Goal: Task Accomplishment & Management: Complete application form

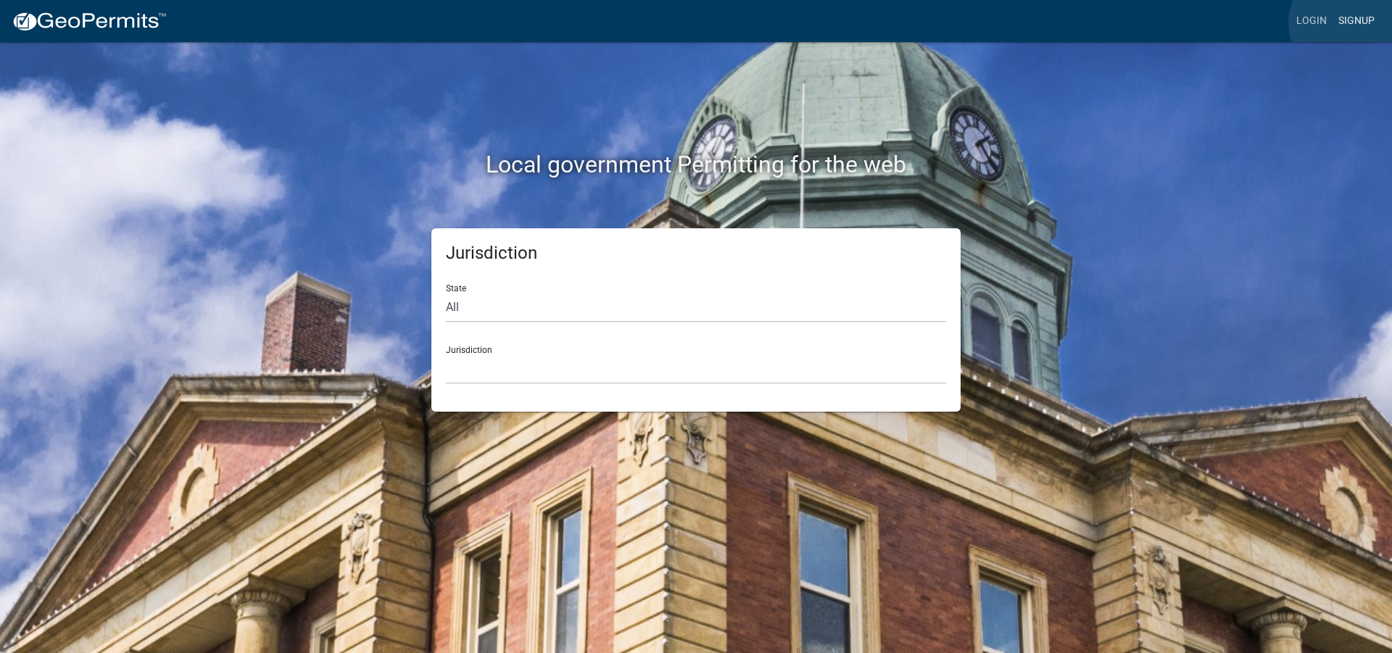
click at [1348, 22] on link "Signup" at bounding box center [1357, 21] width 48 height 28
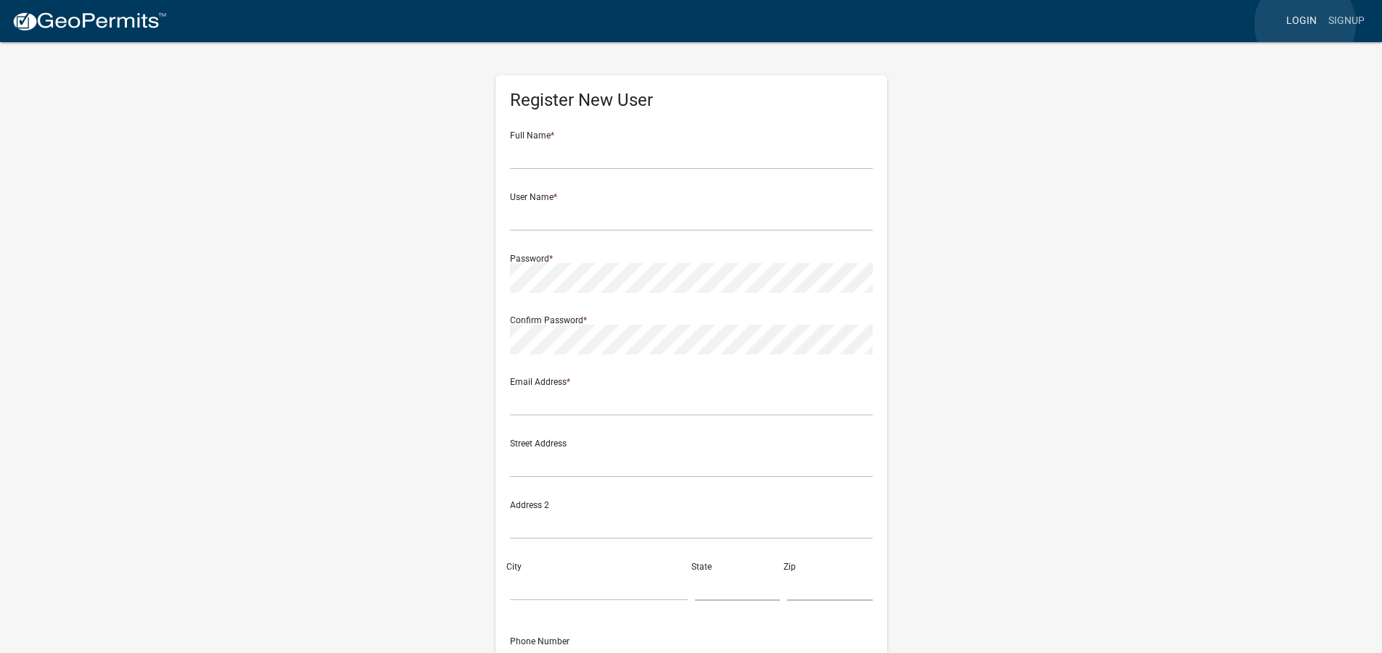
click at [1305, 24] on link "Login" at bounding box center [1301, 21] width 42 height 28
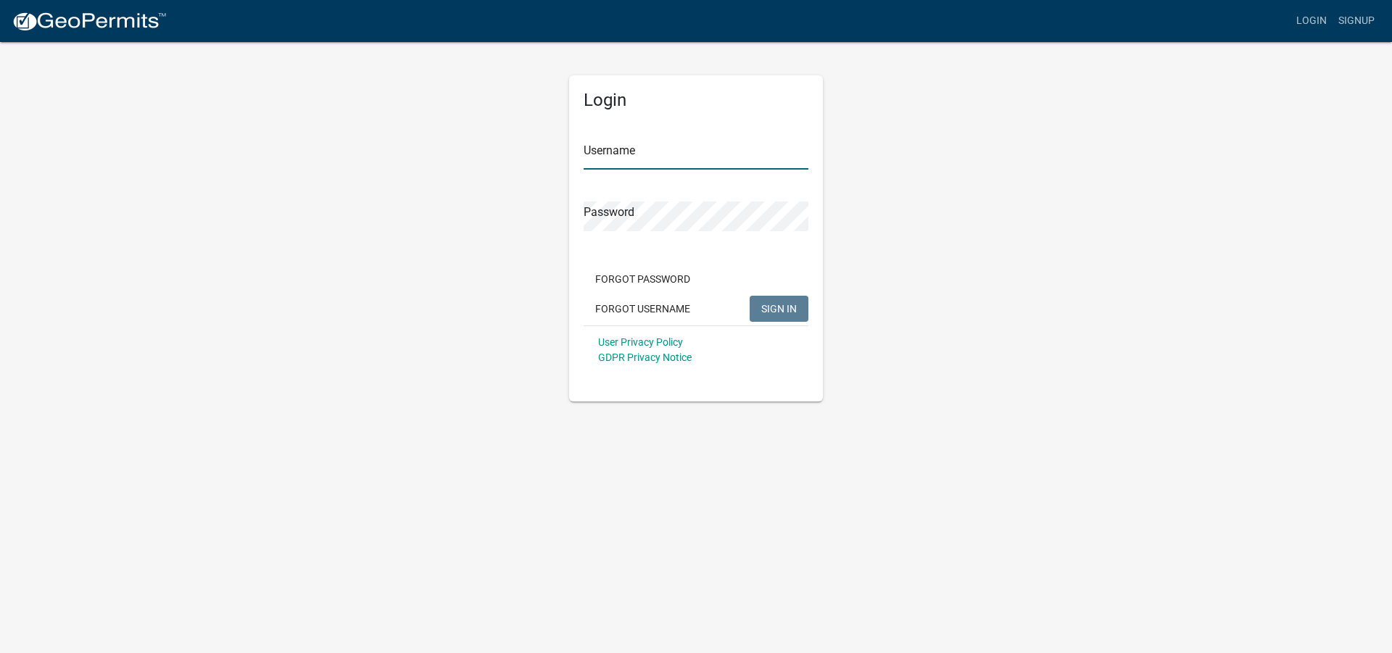
type input "[PERSON_NAME]"
click at [762, 308] on span "SIGN IN" at bounding box center [780, 308] width 36 height 12
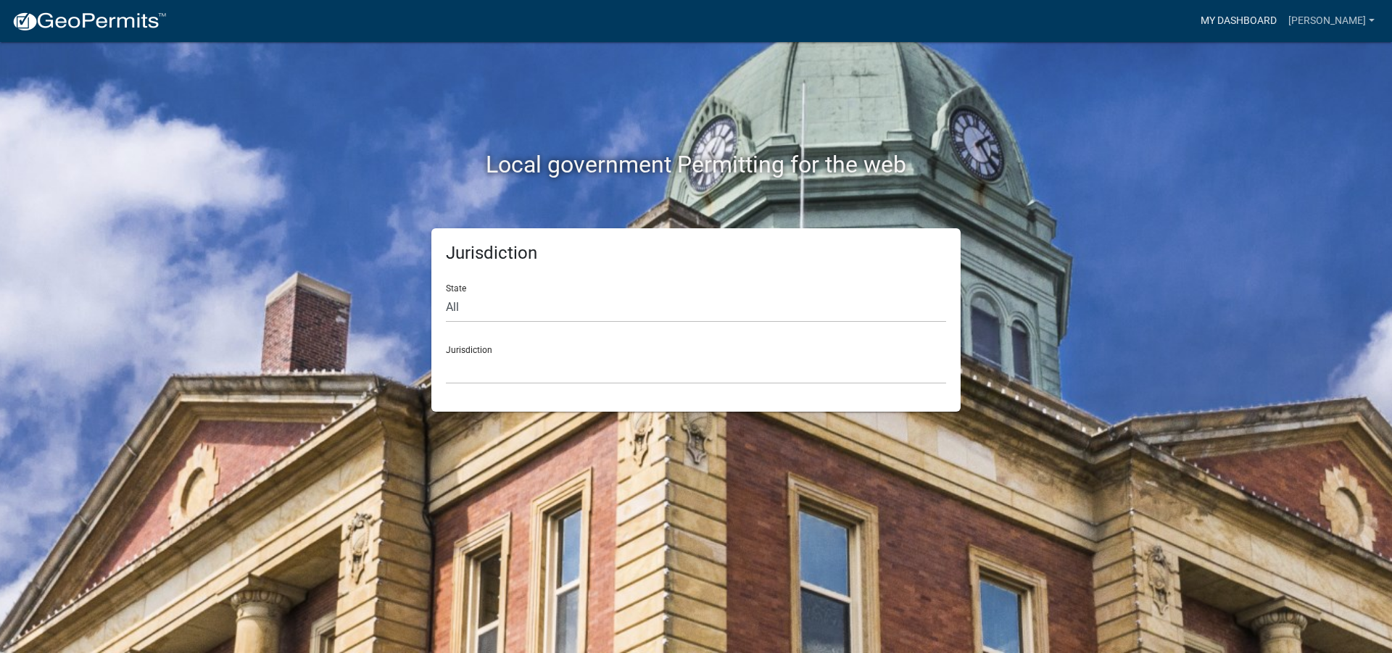
click at [1278, 25] on link "My Dashboard" at bounding box center [1239, 21] width 88 height 28
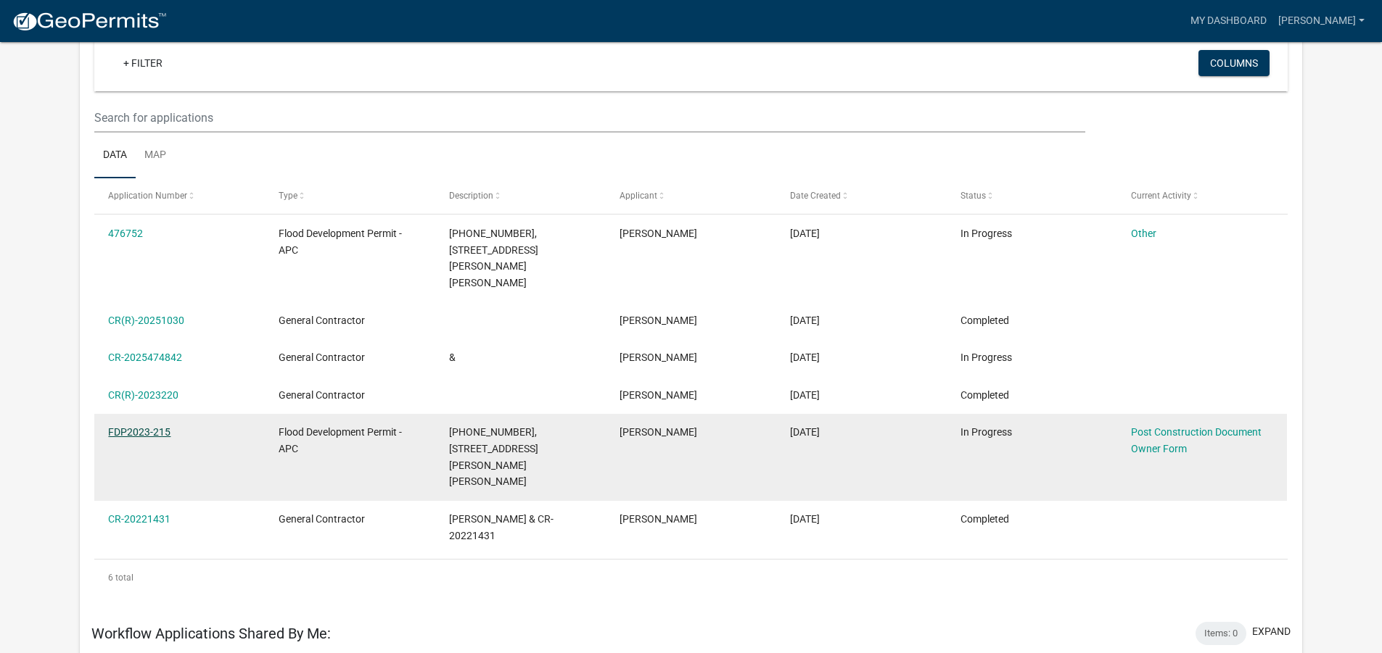
scroll to position [120, 0]
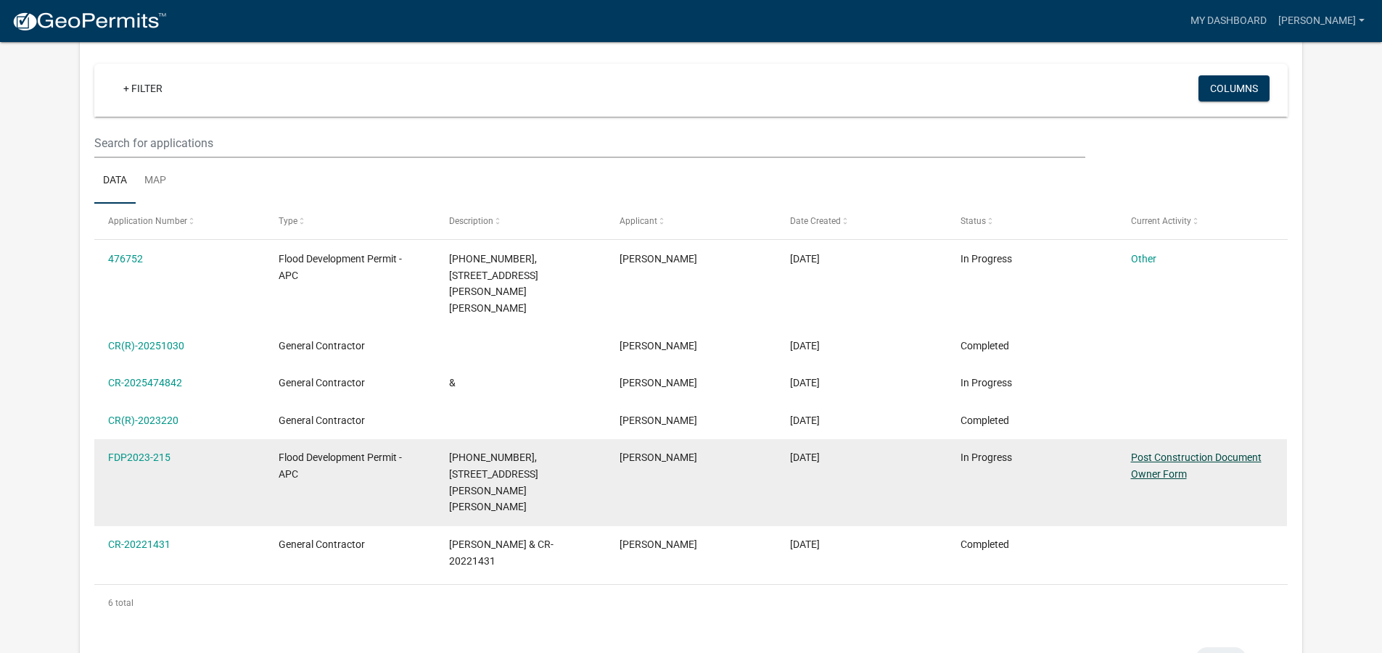
click at [1143, 452] on link "Post Construction Document Owner Form" at bounding box center [1196, 466] width 131 height 28
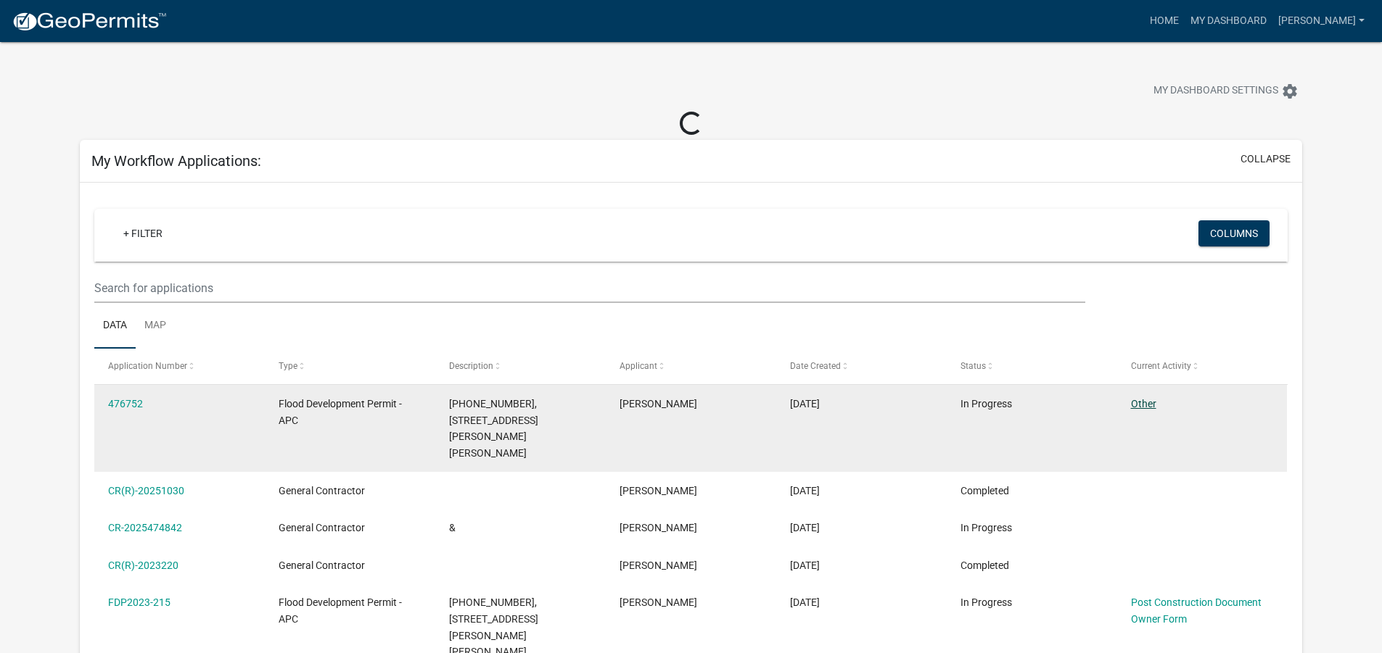
click at [1135, 407] on link "Other" at bounding box center [1143, 404] width 25 height 12
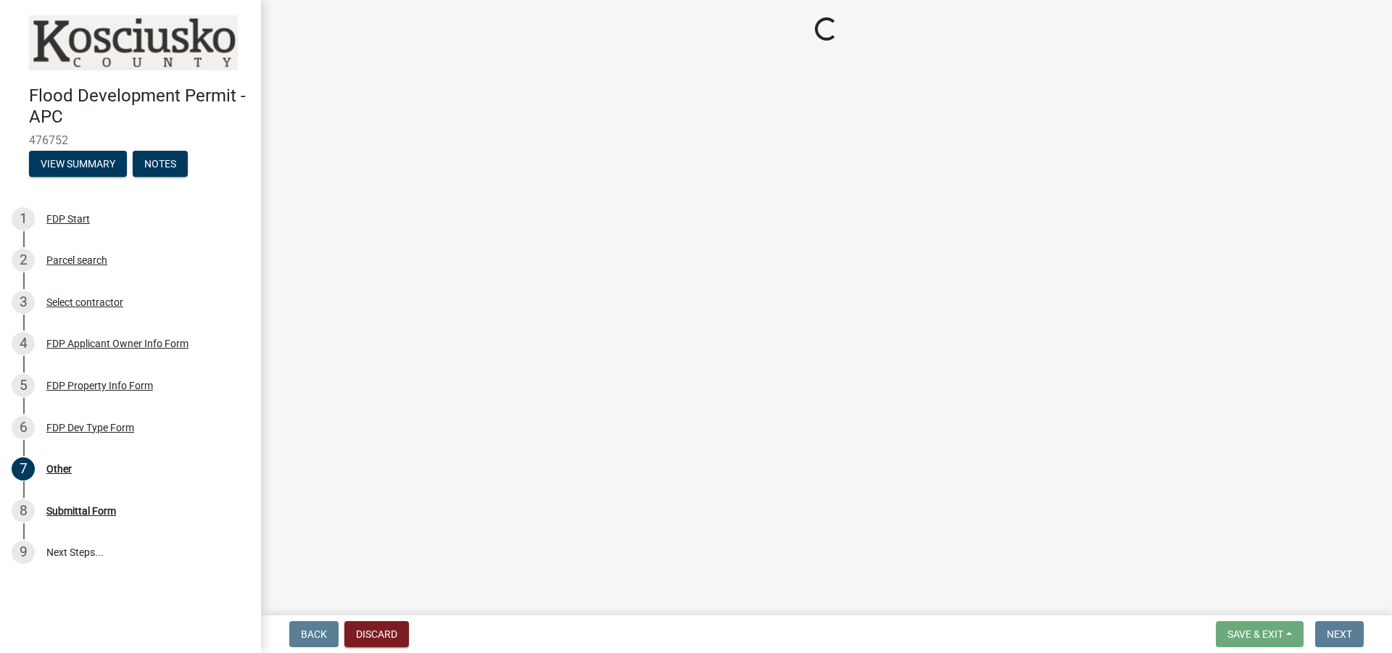
select select "8ff22ab7-4bb9-47fa-a72f-b2bc48e62ff3"
